Goal: Information Seeking & Learning: Find specific fact

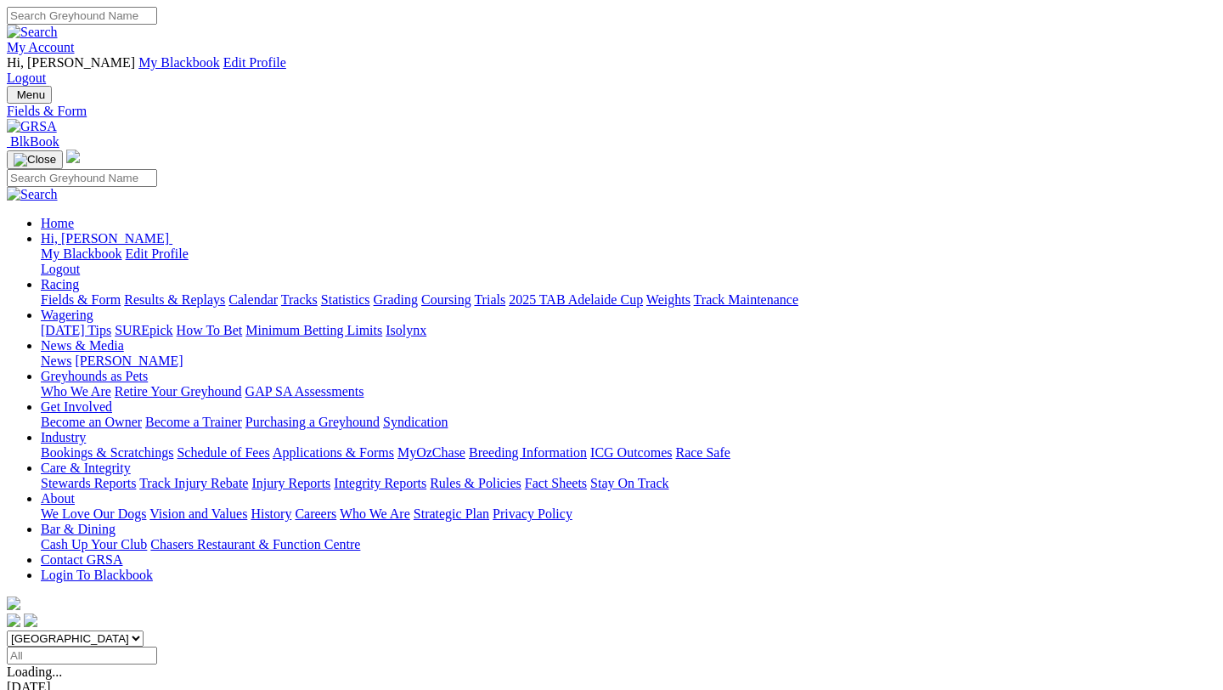
scroll to position [324, 0]
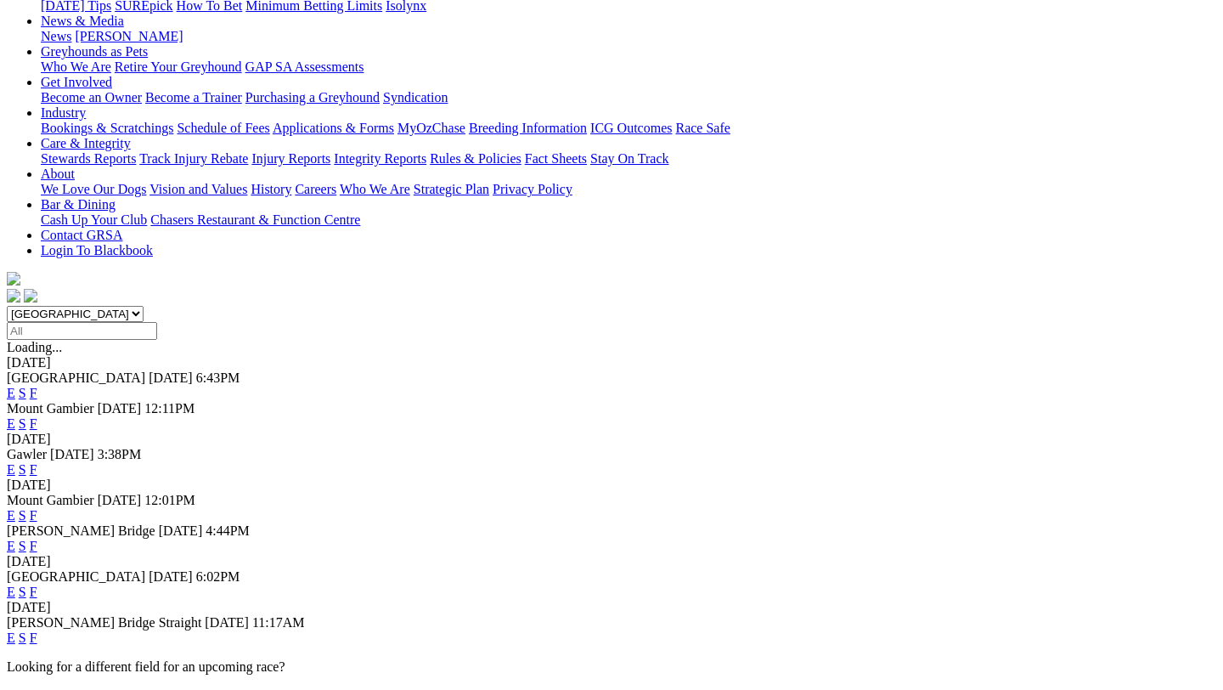
click at [37, 386] on link "F" at bounding box center [34, 393] width 8 height 14
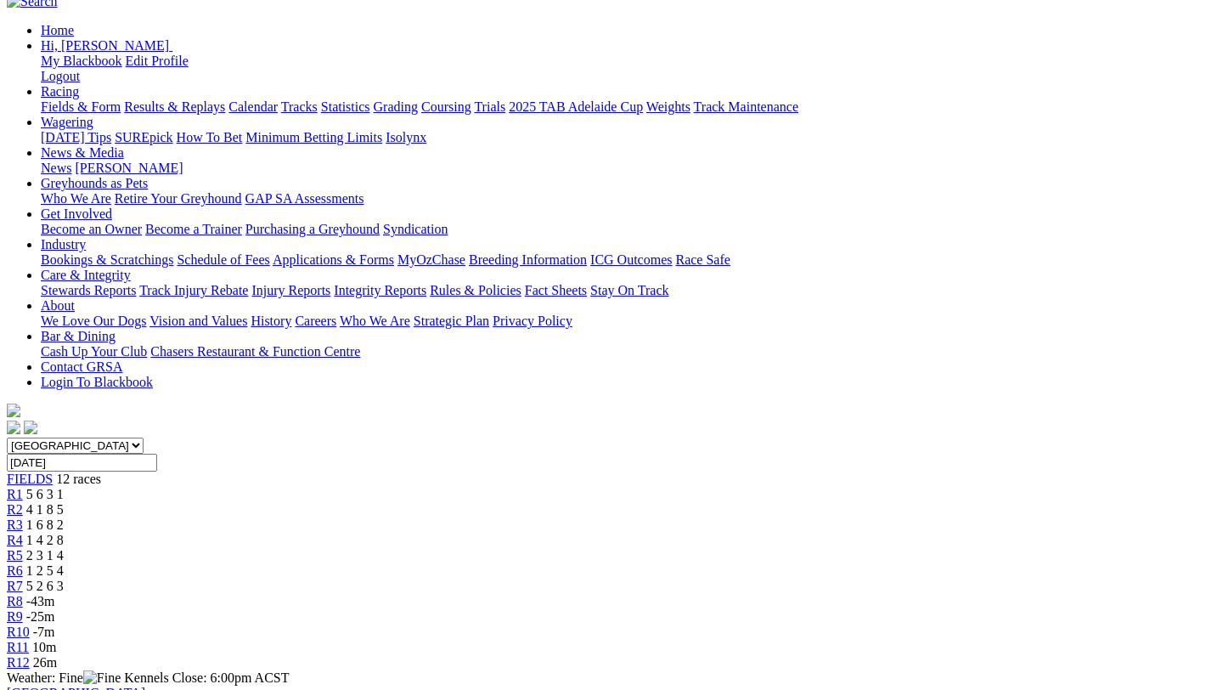
scroll to position [175, 0]
